Goal: Find contact information: Find contact information

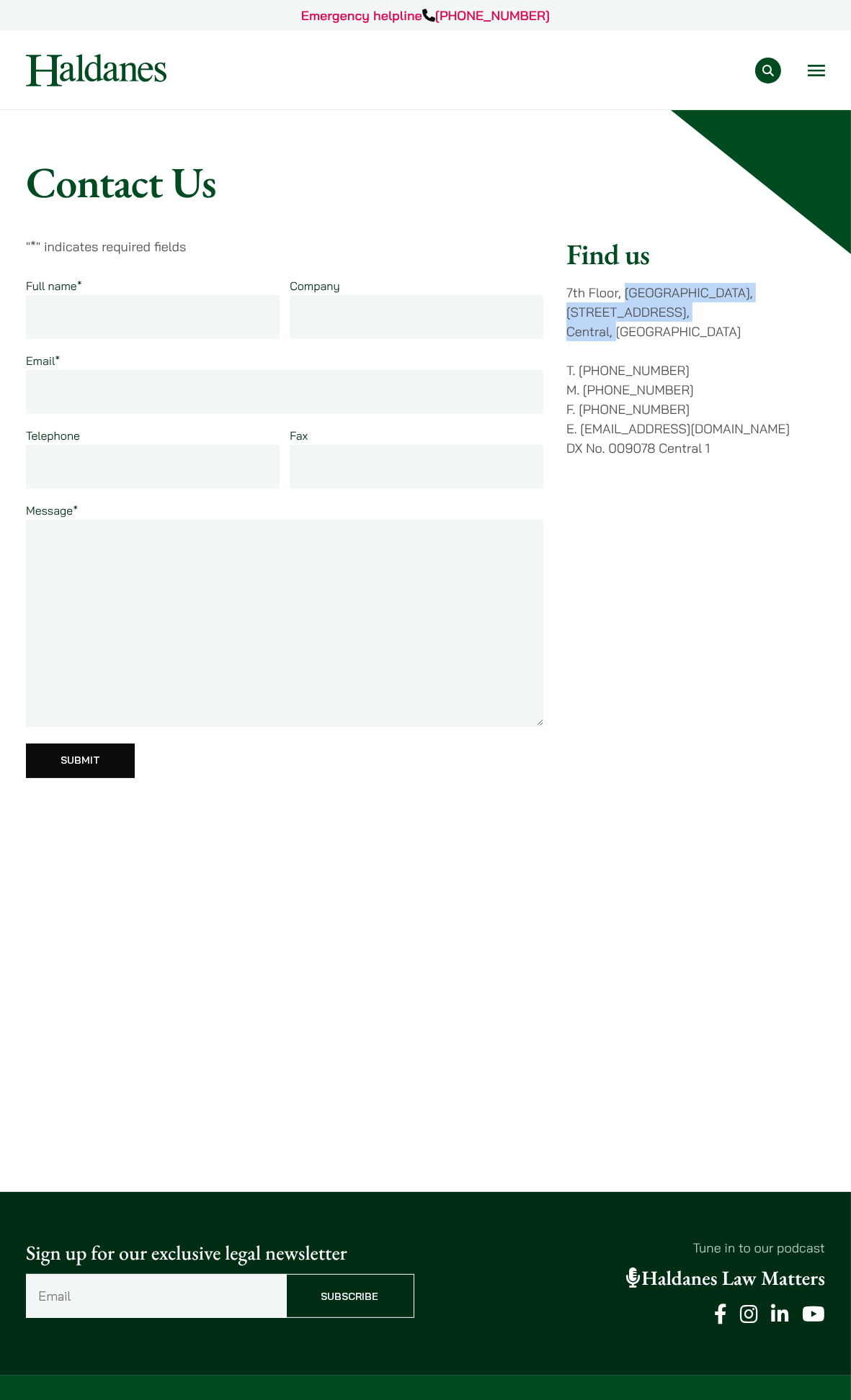
click at [0, 0] on link "Our Team" at bounding box center [0, 0] width 0 height 0
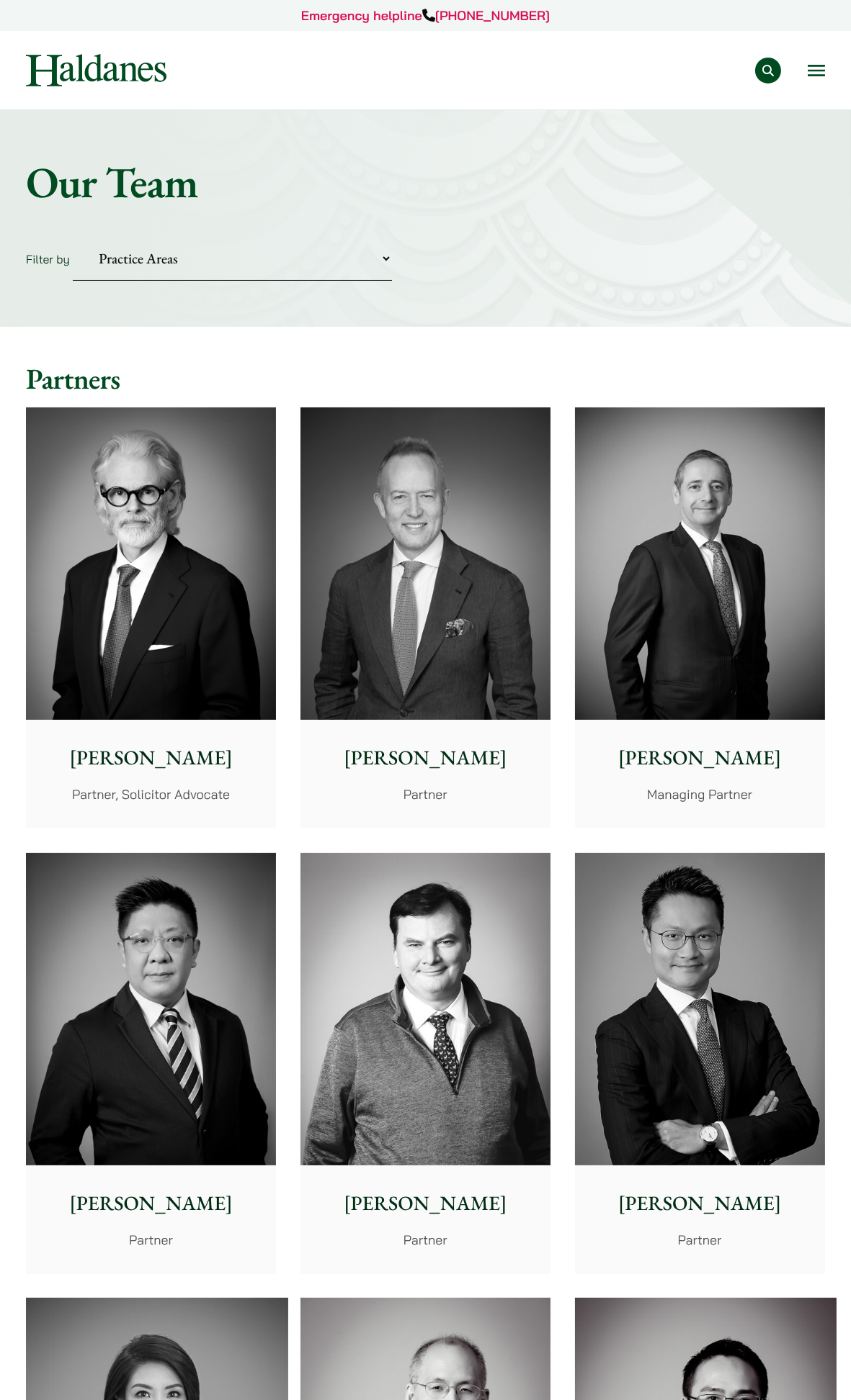
click at [0, 0] on link "Our Team" at bounding box center [0, 0] width 0 height 0
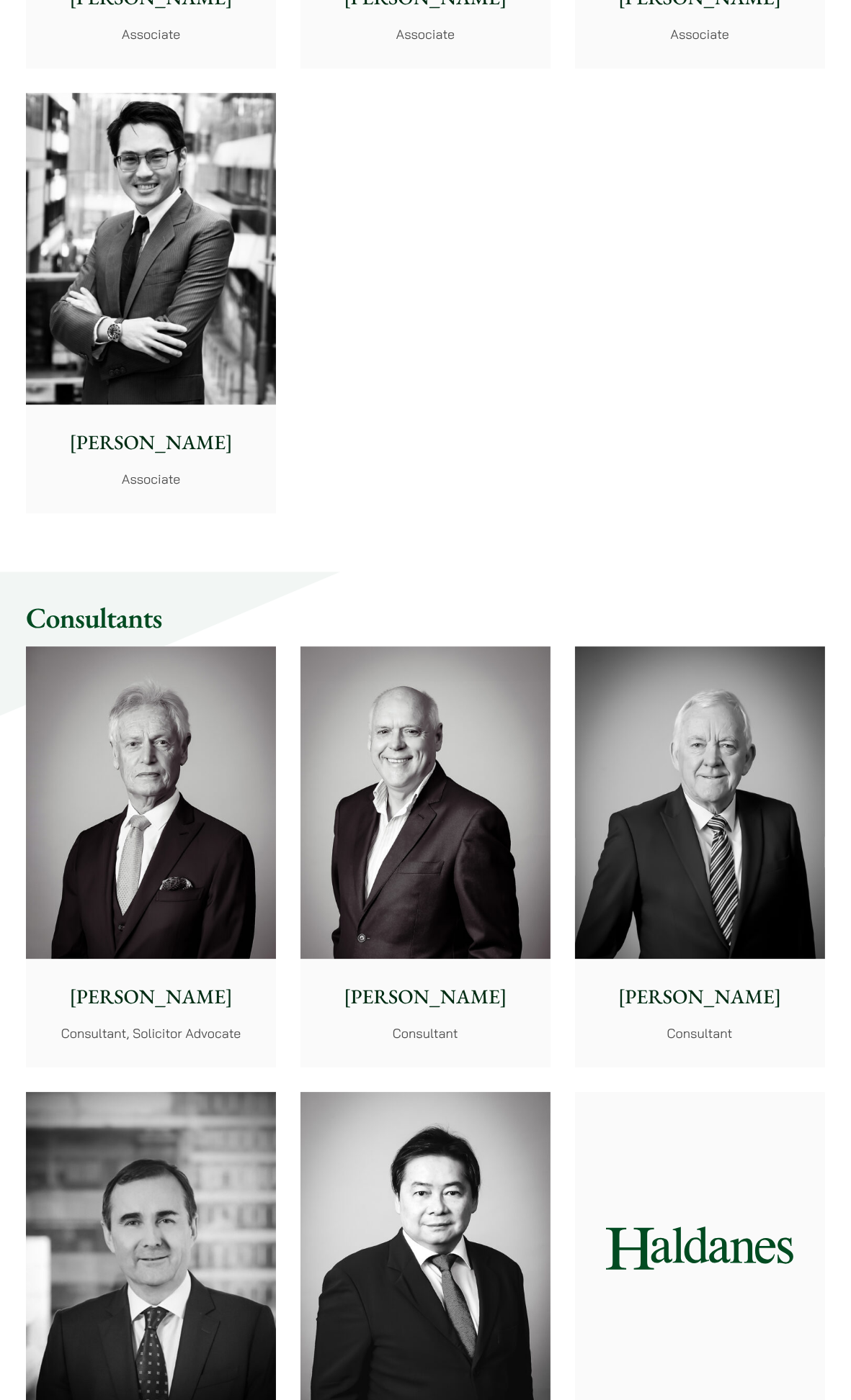
scroll to position [5999, 0]
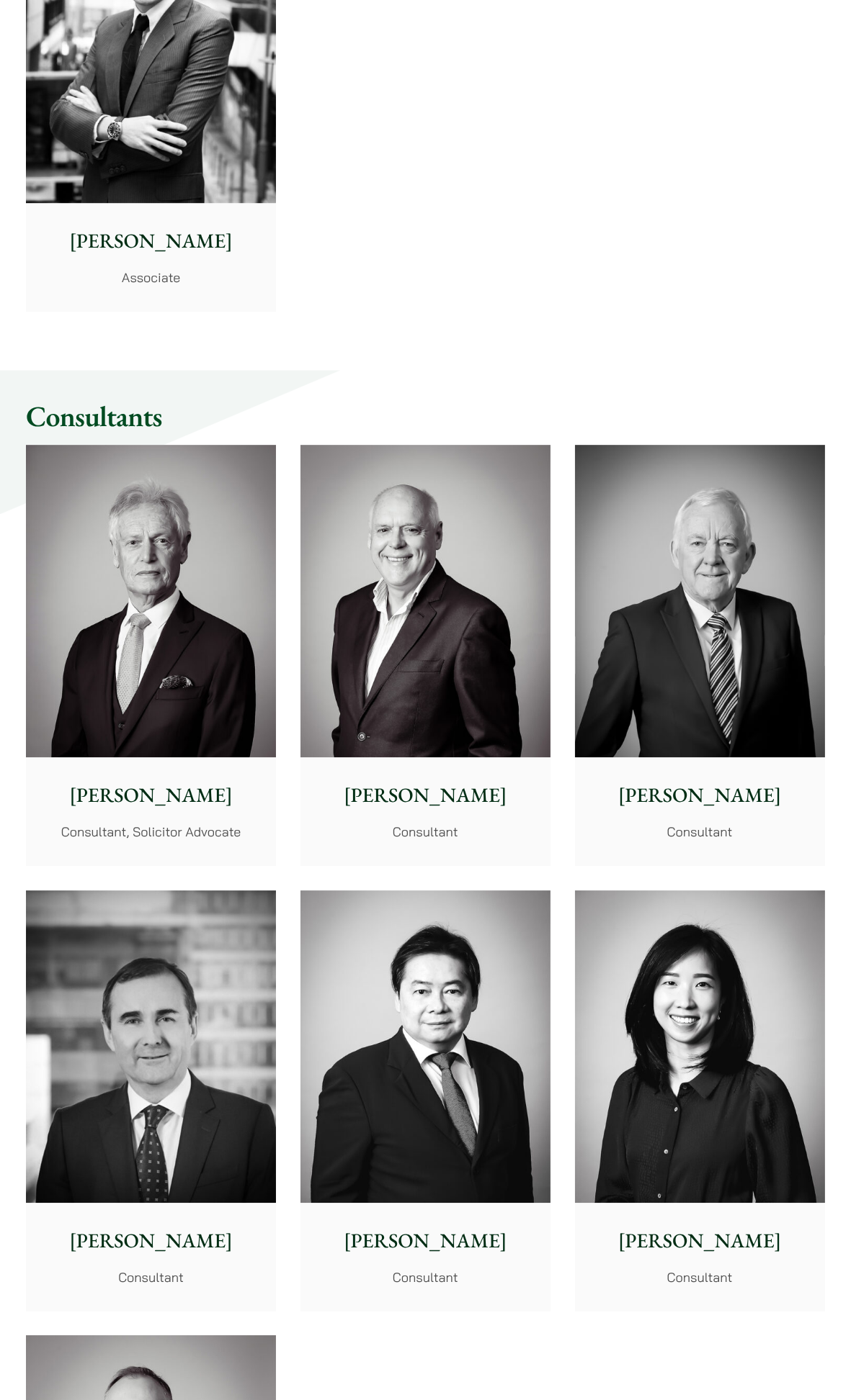
click at [696, 480] on img at bounding box center [700, 601] width 250 height 312
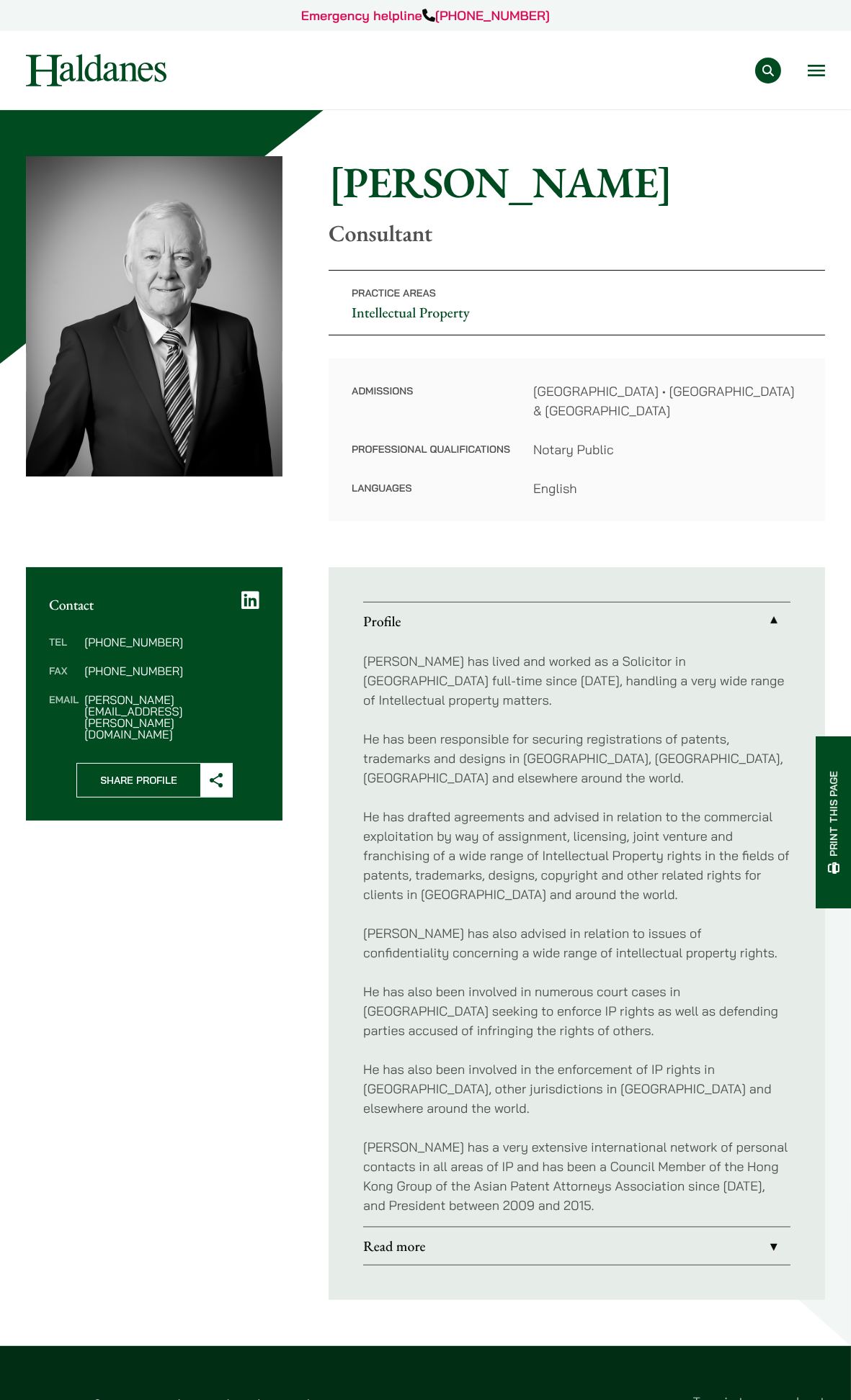
click at [0, 0] on link "Our Team" at bounding box center [0, 0] width 0 height 0
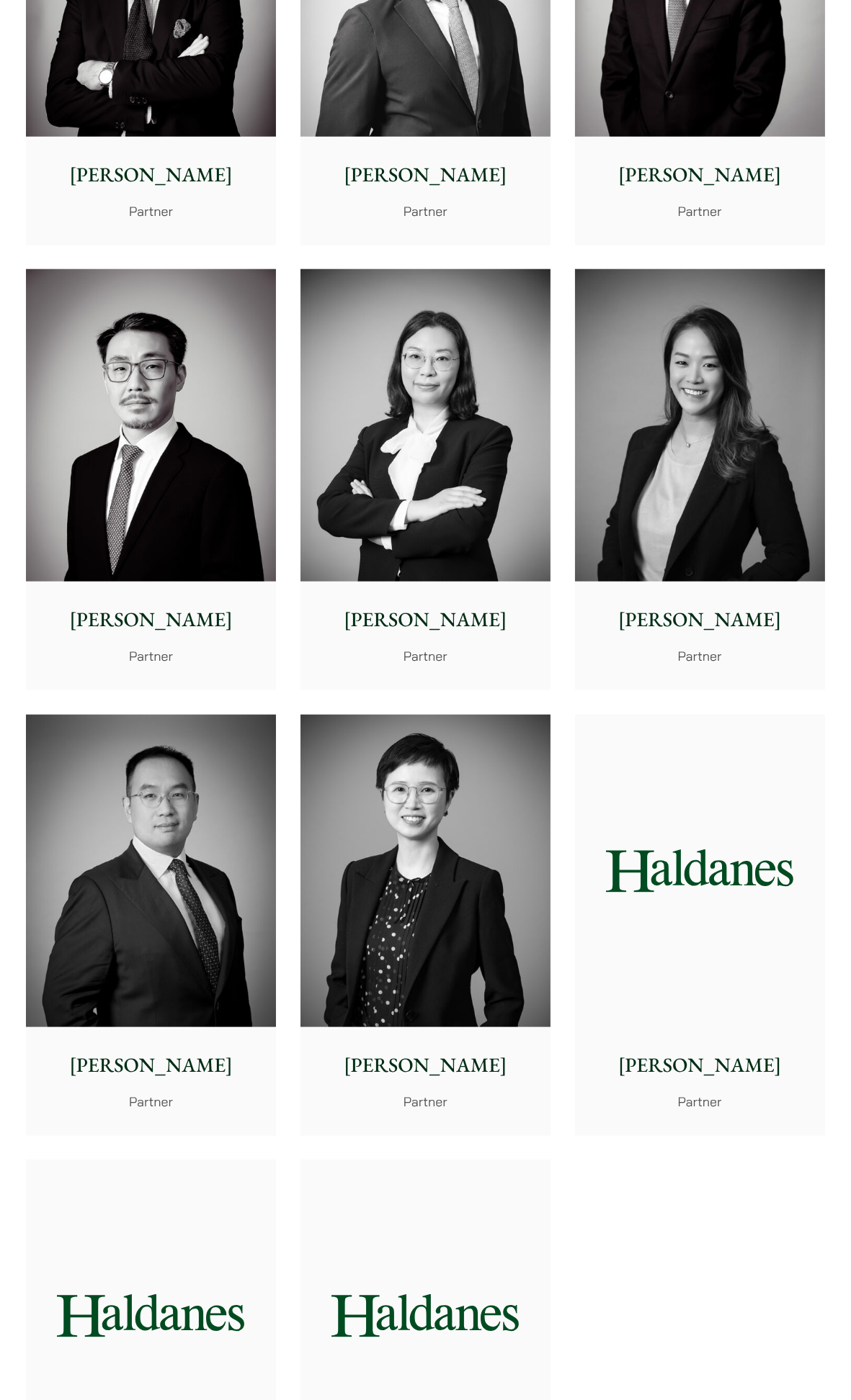
scroll to position [2240, 0]
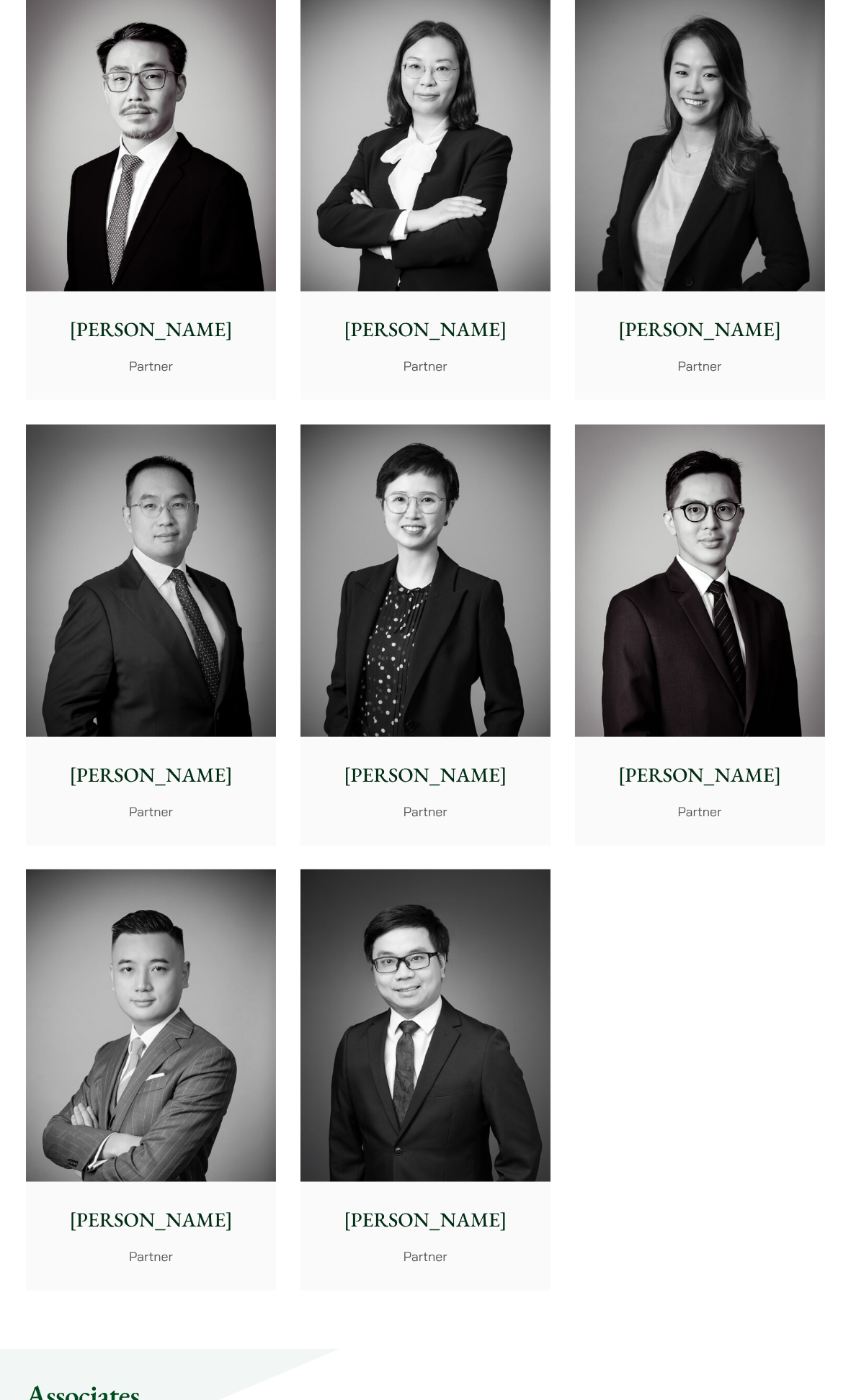
click at [128, 972] on img at bounding box center [151, 1026] width 250 height 312
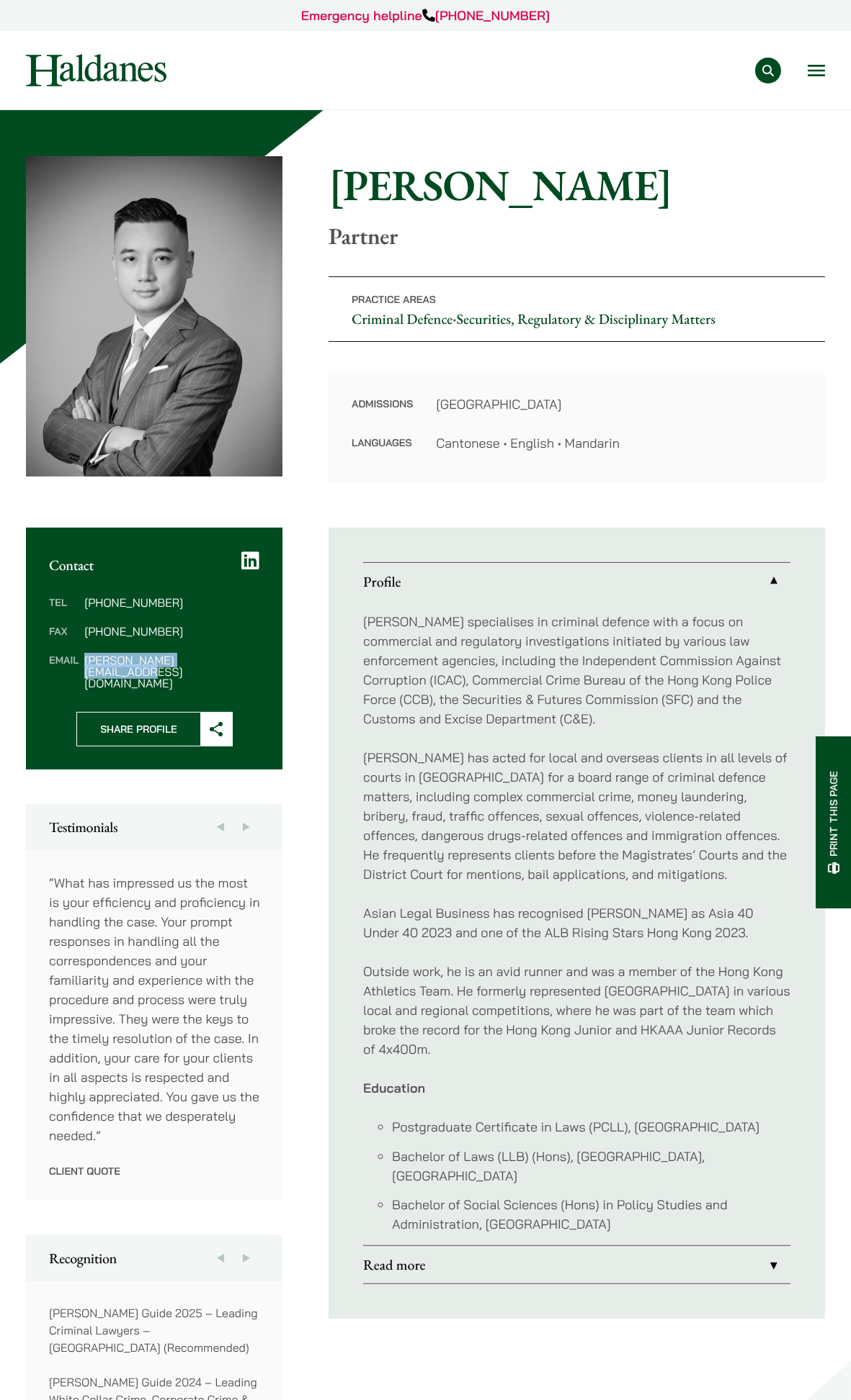
drag, startPoint x: 83, startPoint y: 660, endPoint x: 233, endPoint y: 660, distance: 150.0
click at [233, 660] on dl "Tel [PHONE_NUMBER] Fax [PHONE_NUMBER] Email [PERSON_NAME][EMAIL_ADDRESS][DOMAIN…" at bounding box center [153, 643] width 210 height 93
copy dd "[PERSON_NAME][EMAIL_ADDRESS][DOMAIN_NAME]"
click at [0, 0] on li "Our Team" at bounding box center [0, 0] width 0 height 0
